Goal: Communication & Community: Answer question/provide support

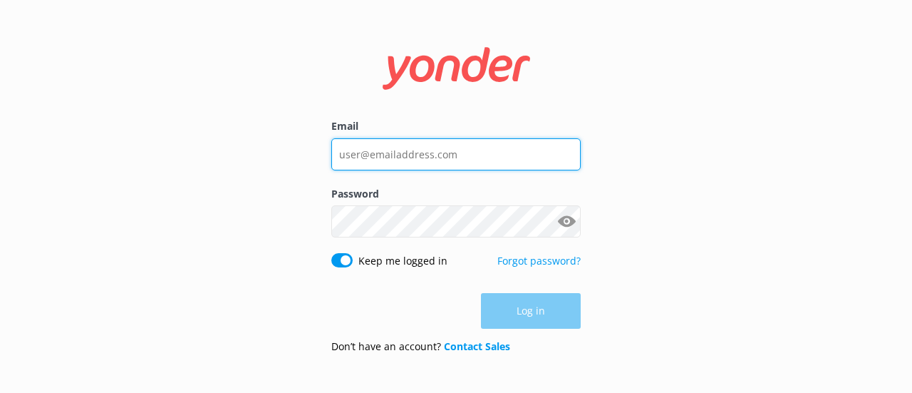
type input "[EMAIL_ADDRESS][DOMAIN_NAME]"
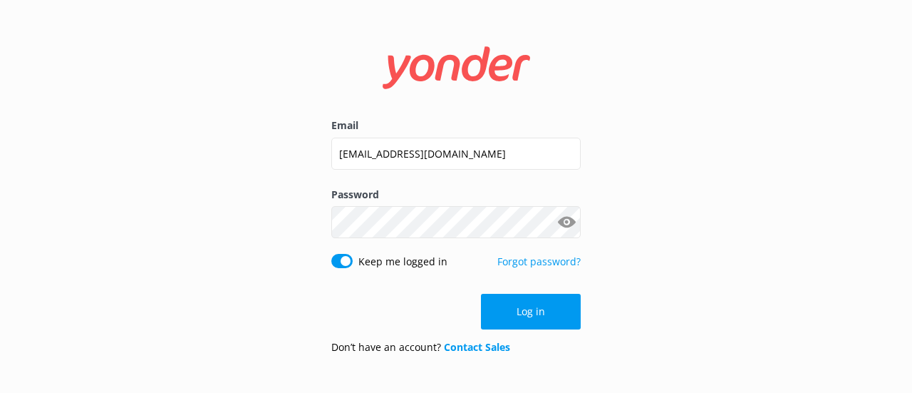
click at [532, 311] on div "Log in" at bounding box center [455, 312] width 249 height 36
click at [532, 311] on button "Log in" at bounding box center [531, 312] width 100 height 36
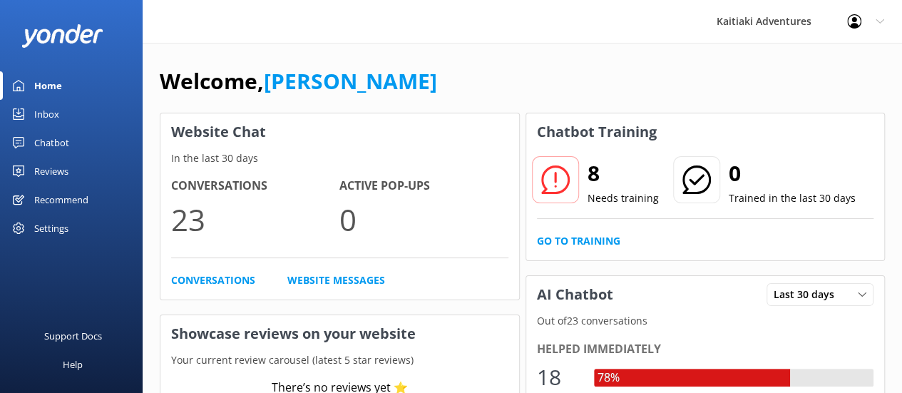
click at [39, 115] on div "Inbox" at bounding box center [46, 114] width 25 height 29
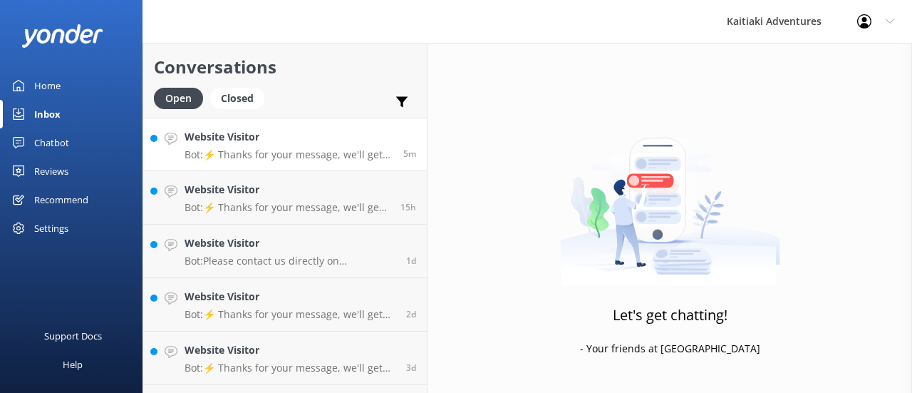
click at [262, 136] on h4 "Website Visitor" at bounding box center [289, 137] width 208 height 16
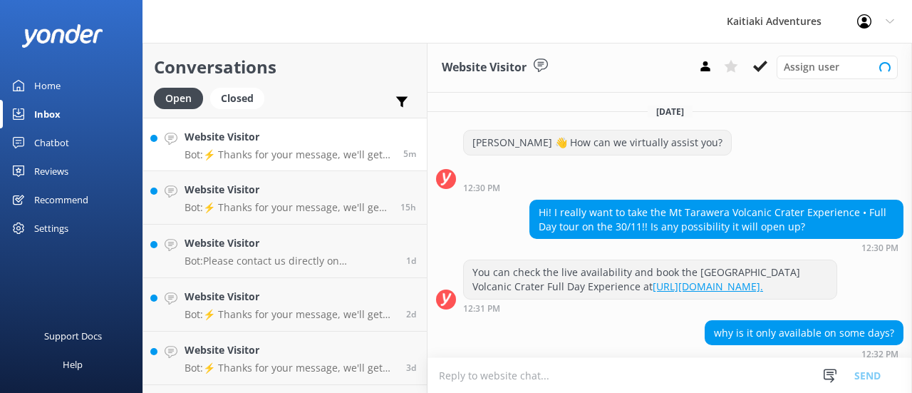
scroll to position [122, 0]
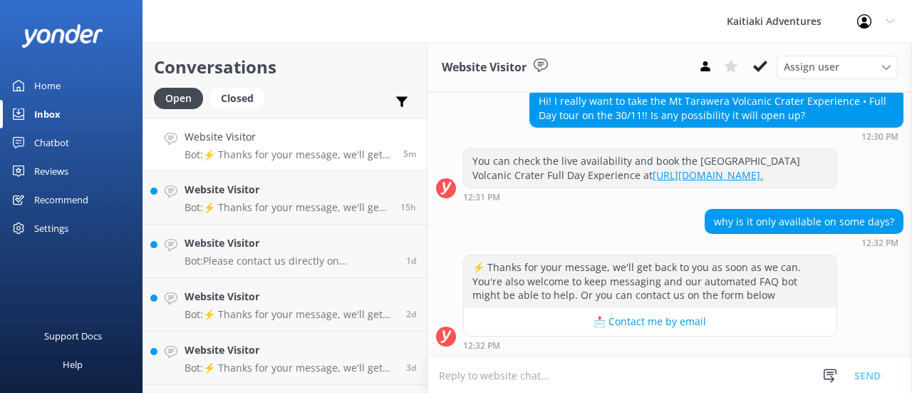
click at [587, 371] on textarea at bounding box center [670, 375] width 485 height 35
type textarea "H"
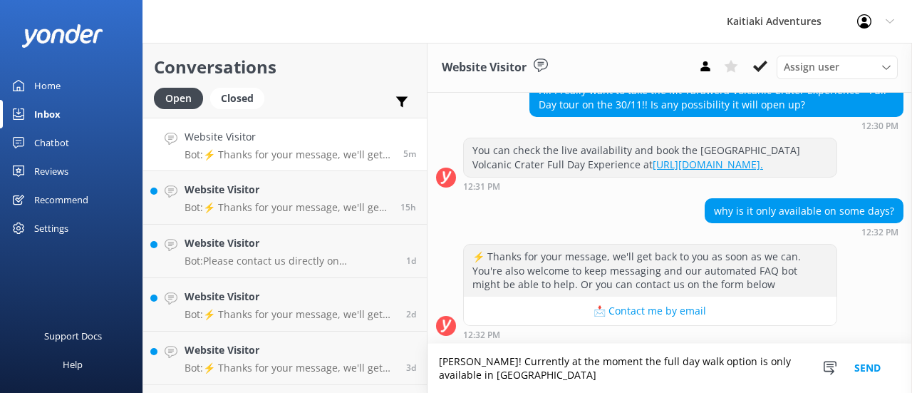
scroll to position [136, 0]
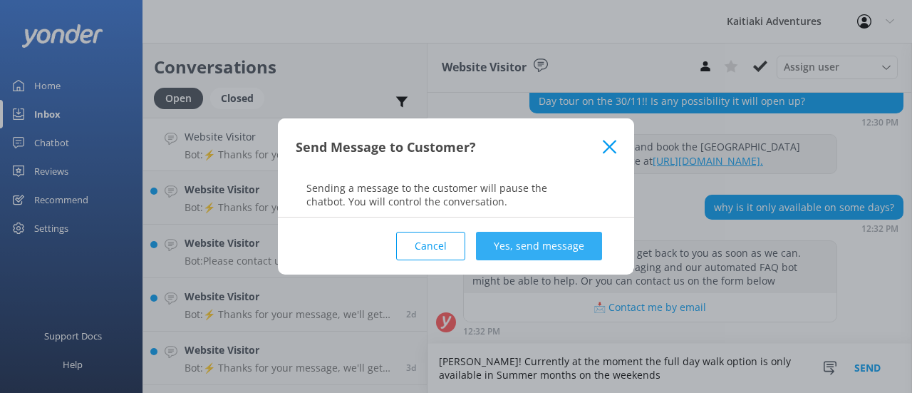
type textarea "[PERSON_NAME]! Currently at the moment the full day walk option is only availab…"
click at [574, 252] on button "Yes, send message" at bounding box center [539, 246] width 126 height 29
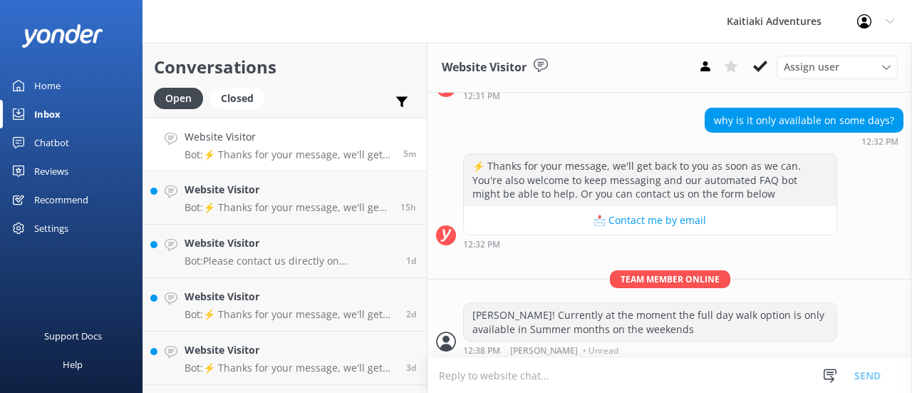
scroll to position [228, 0]
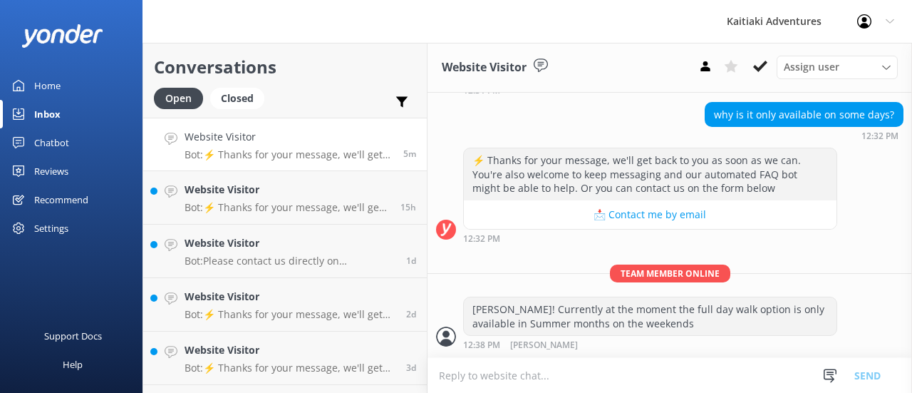
click at [572, 374] on textarea at bounding box center [670, 375] width 485 height 35
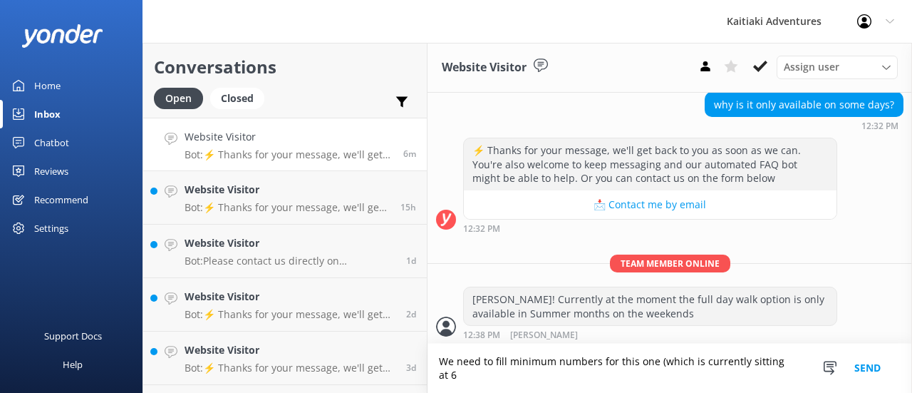
scroll to position [242, 0]
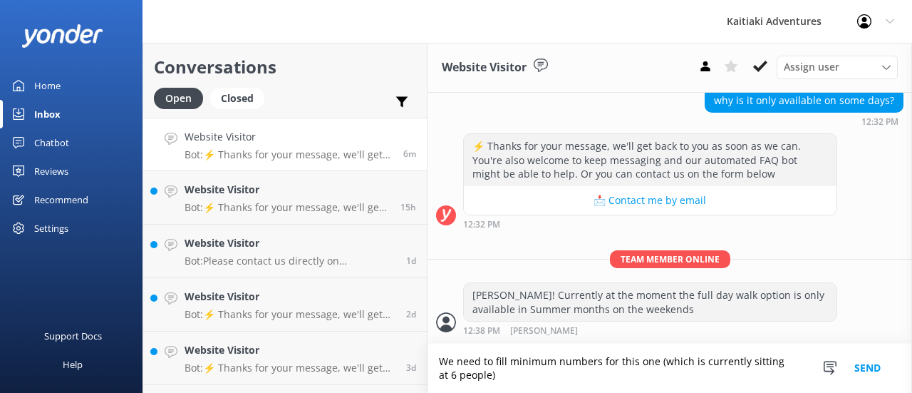
type textarea "We need to fill minimum numbers for this one (which is currently sitting at 6 p…"
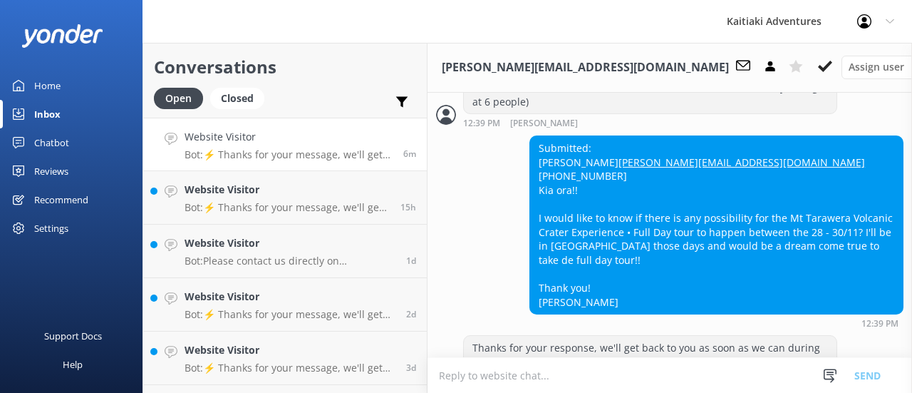
scroll to position [469, 0]
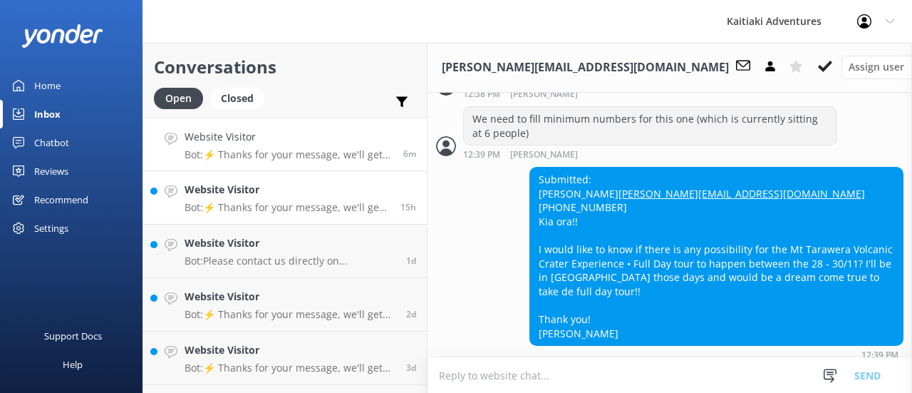
click at [326, 207] on p "Bot: ⚡ Thanks for your message, we'll get back to you as soon as we can. You're…" at bounding box center [287, 207] width 205 height 13
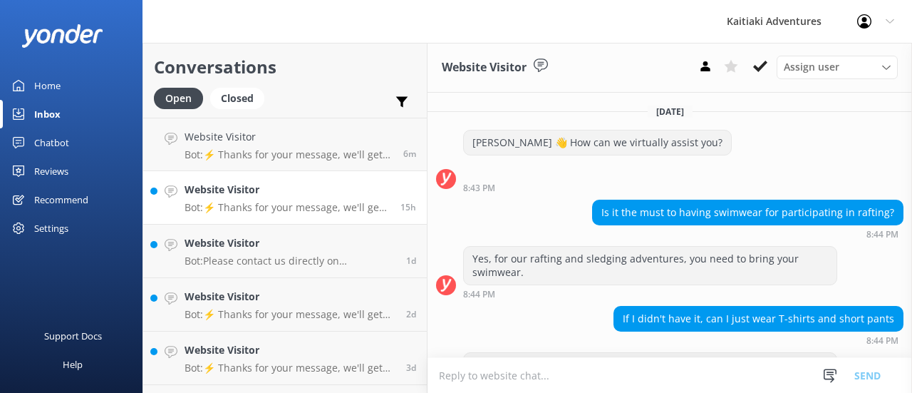
scroll to position [94, 0]
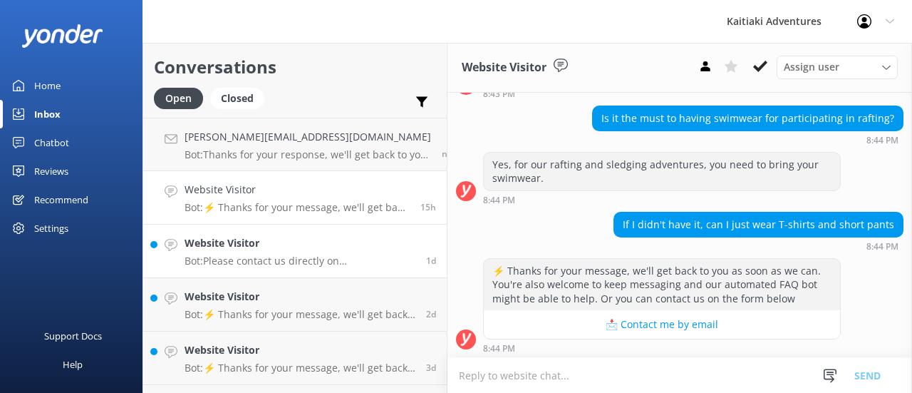
click at [298, 252] on div "Website Visitor Bot: Please contact us directly on [PHONE_NUMBER] (Within [GEOG…" at bounding box center [300, 250] width 231 height 31
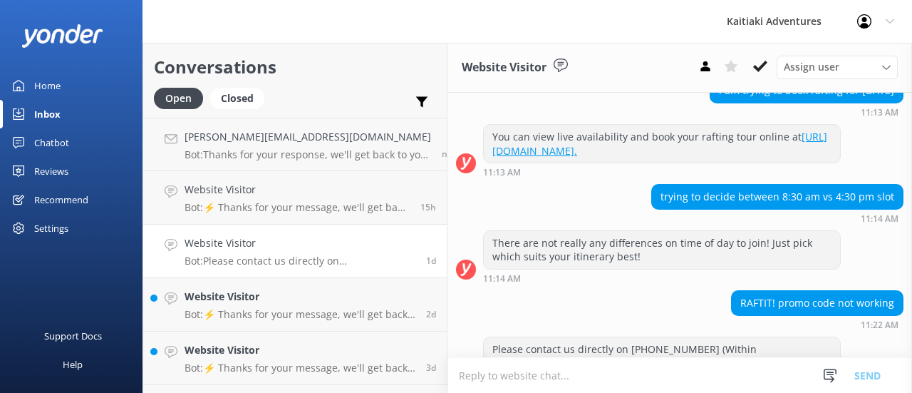
scroll to position [248, 0]
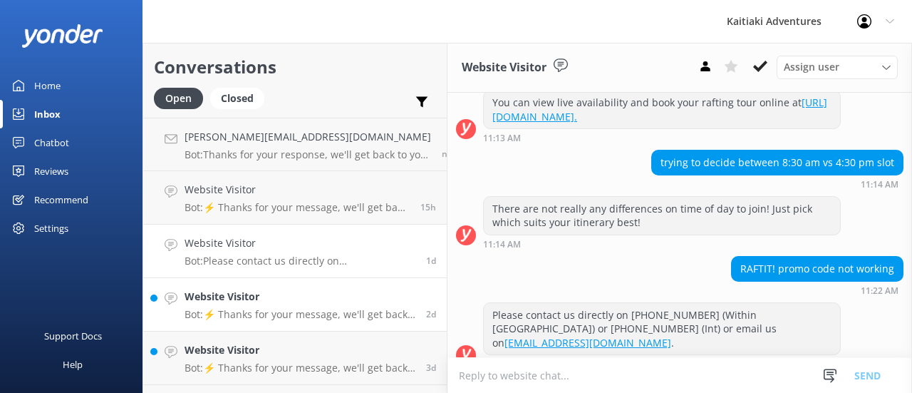
click at [251, 290] on h4 "Website Visitor" at bounding box center [300, 297] width 231 height 16
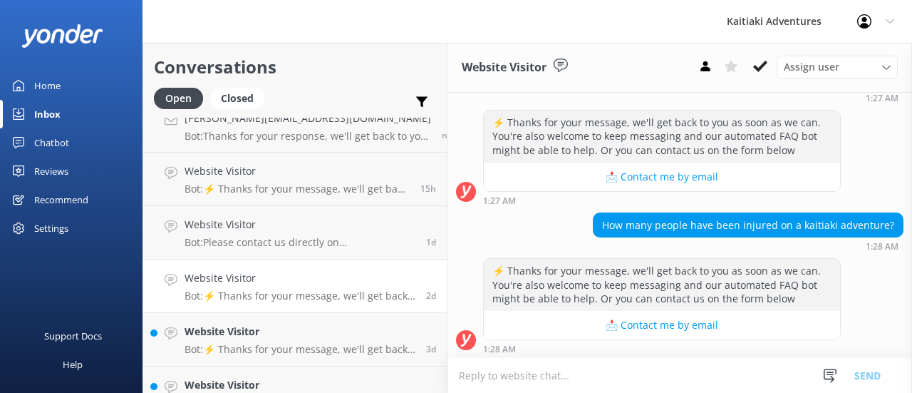
scroll to position [45, 0]
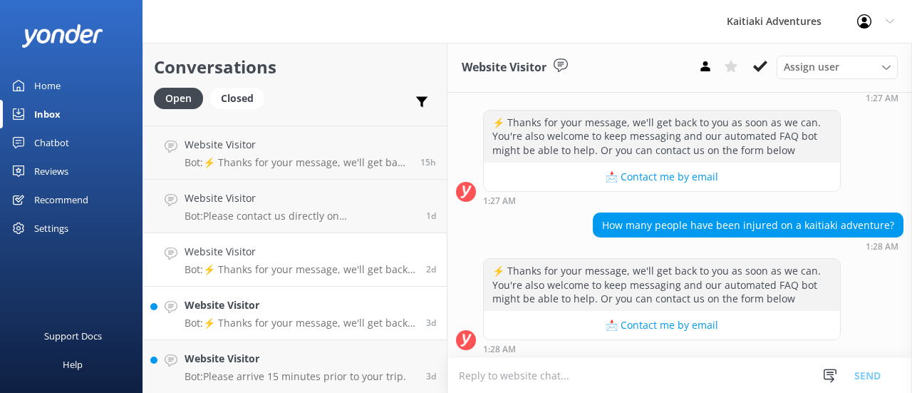
click at [262, 321] on p "Bot: ⚡ Thanks for your message, we'll get back to you as soon as we can. You're…" at bounding box center [300, 322] width 231 height 13
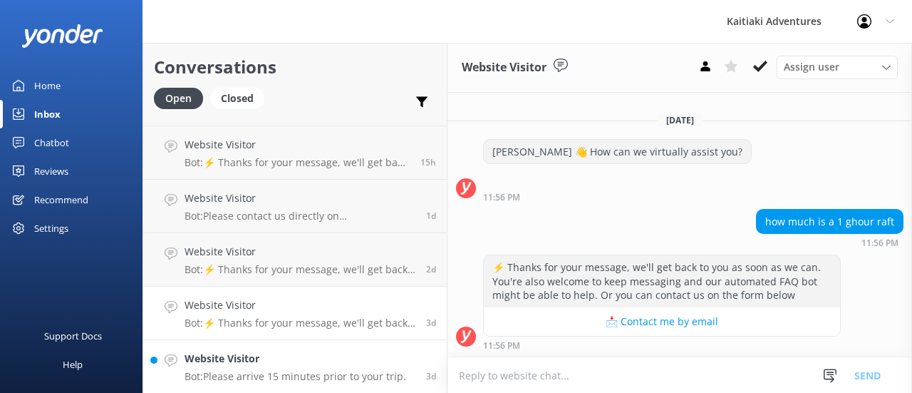
click at [261, 353] on h4 "Website Visitor" at bounding box center [296, 359] width 222 height 16
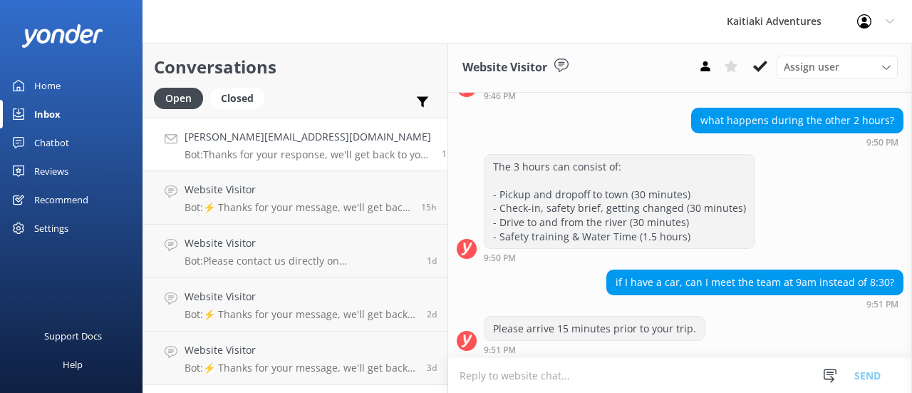
click at [301, 149] on p "Bot: Thanks for your response, we'll get back to you as soon as we can during o…" at bounding box center [308, 154] width 247 height 13
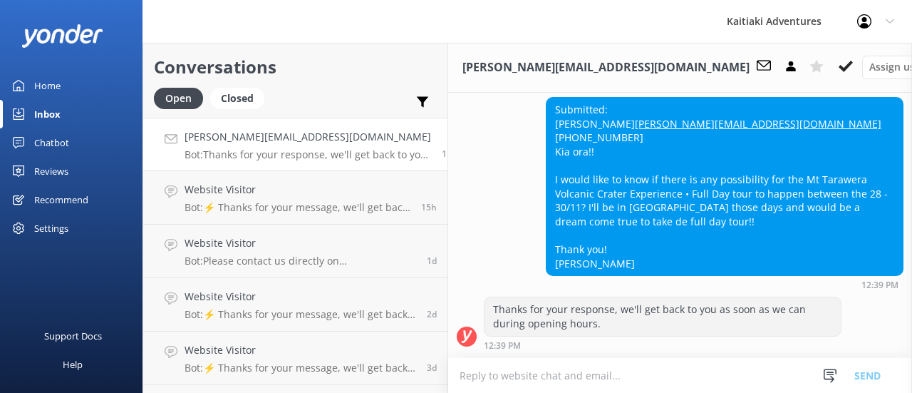
scroll to position [562, 0]
